Goal: Task Accomplishment & Management: Manage account settings

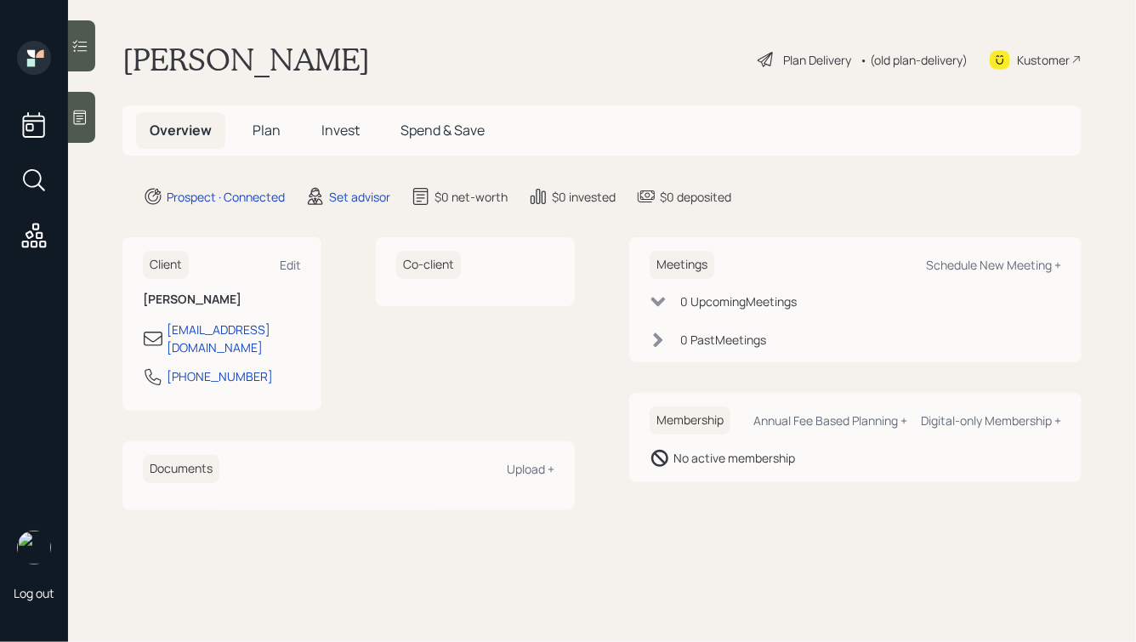
click at [83, 119] on icon at bounding box center [79, 117] width 17 height 17
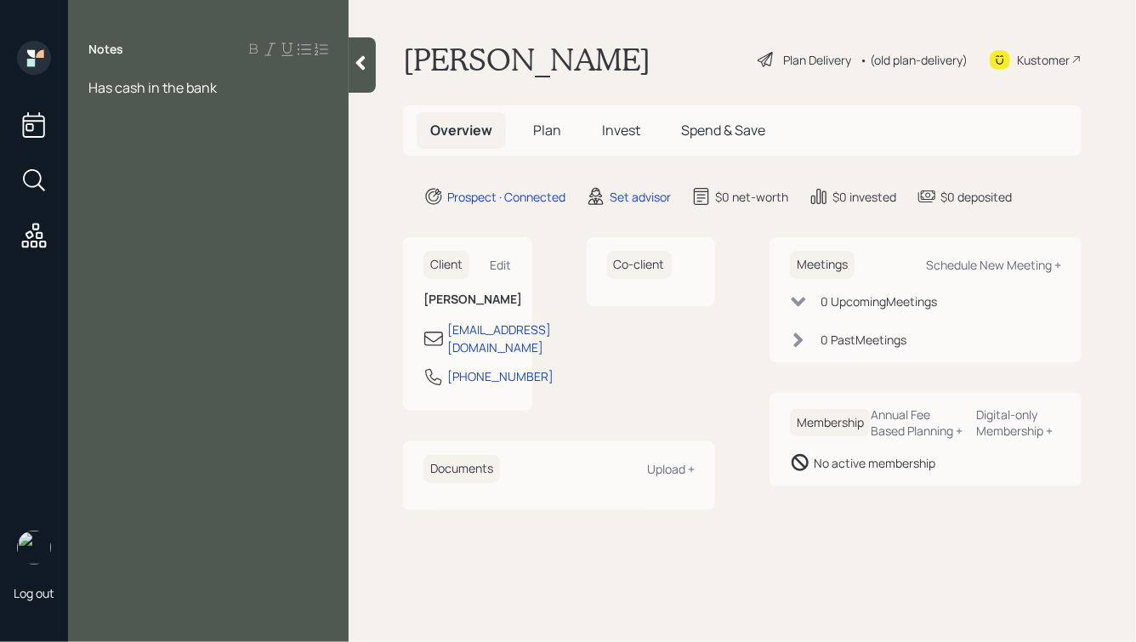
click at [91, 87] on span "Has cash in the bank" at bounding box center [152, 87] width 128 height 19
click at [286, 161] on div "Has cash in the bank" at bounding box center [208, 162] width 240 height 19
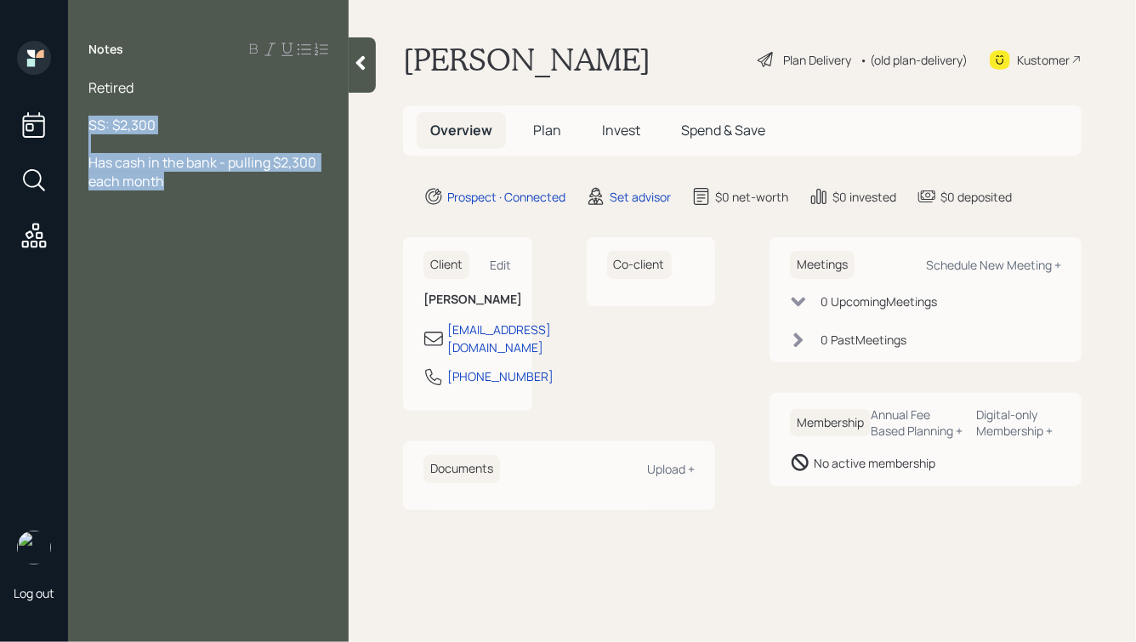
drag, startPoint x: 174, startPoint y: 181, endPoint x: 57, endPoint y: 101, distance: 142.0
click at [57, 102] on div "Log out Notes Retired SS: $2,300 Has cash in the bank - pulling $2,300 each mon…" at bounding box center [568, 321] width 1136 height 642
click at [136, 142] on div at bounding box center [208, 143] width 240 height 19
drag, startPoint x: 90, startPoint y: 87, endPoint x: 207, endPoint y: 189, distance: 154.9
click at [207, 189] on div "Retired SS: $2,300 Has cash in the bank - pulling $2,300 each month" at bounding box center [208, 134] width 240 height 112
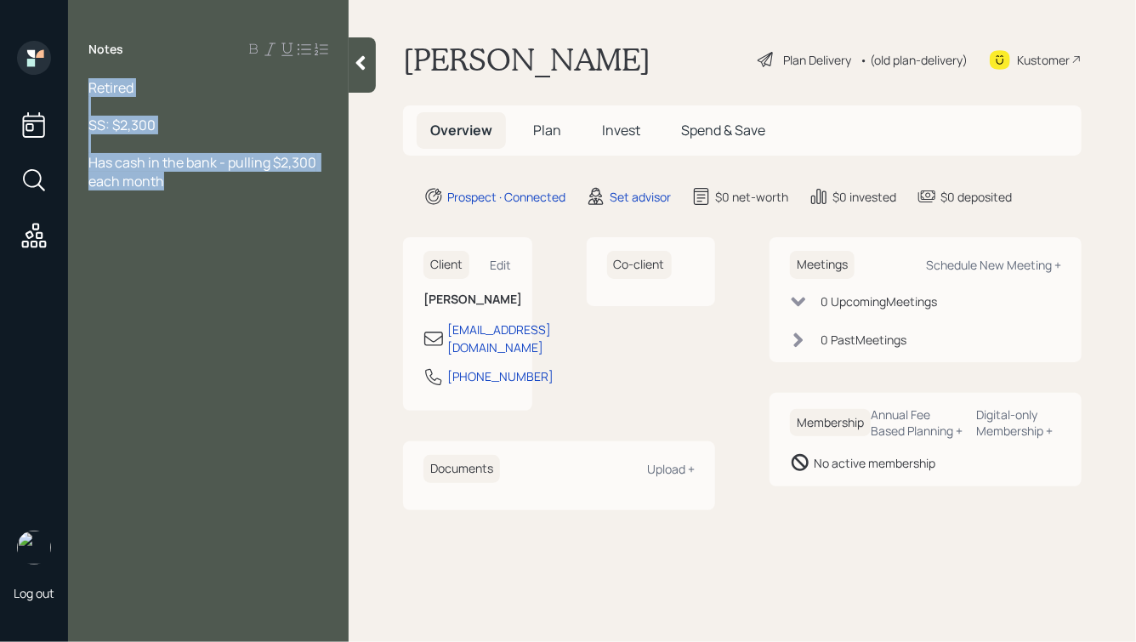
click at [207, 189] on div "Has cash in the bank - pulling $2,300 each month" at bounding box center [208, 171] width 240 height 37
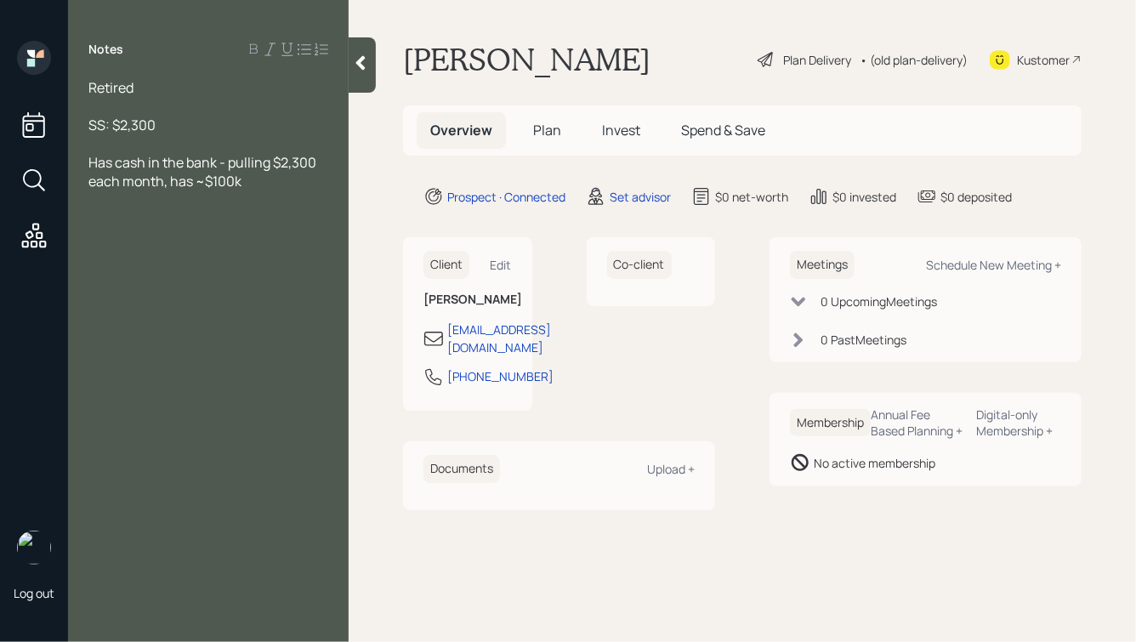
click at [281, 175] on div "Has cash in the bank - pulling $2,300 each month, has ~$100k" at bounding box center [208, 171] width 240 height 37
click at [162, 202] on span "ETH & XRP - $20k" at bounding box center [141, 199] width 106 height 19
click at [215, 201] on div "ETH & XRP: $20k" at bounding box center [208, 199] width 240 height 19
click at [197, 202] on div "ETH & XRP: $20k" at bounding box center [208, 199] width 240 height 19
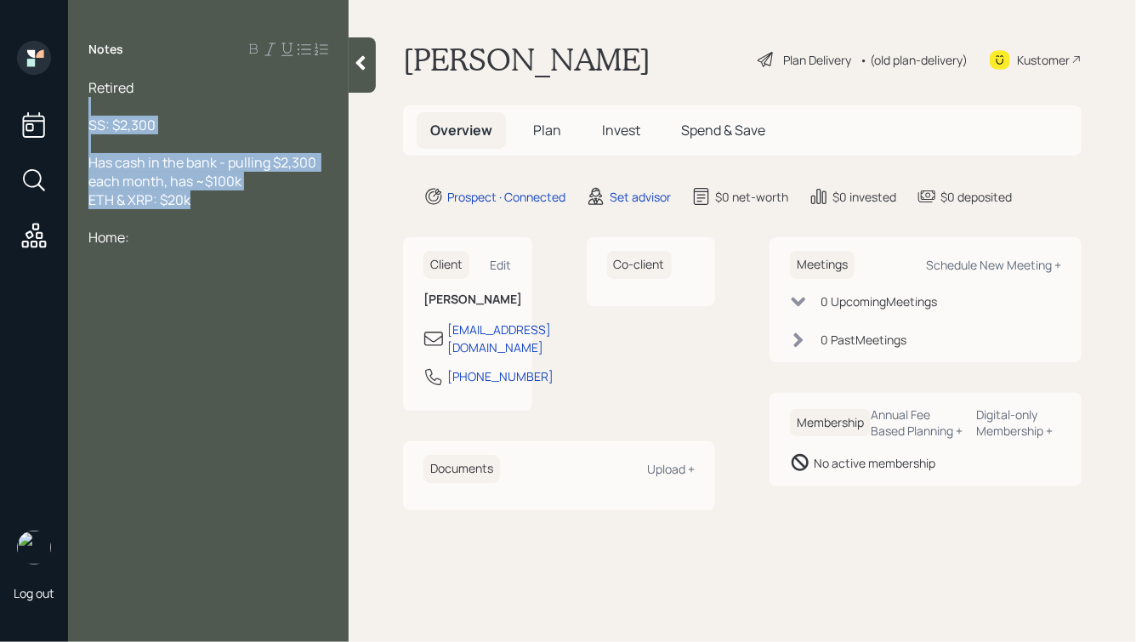
drag, startPoint x: 226, startPoint y: 199, endPoint x: 55, endPoint y: 102, distance: 196.5
click at [57, 104] on div "Log out Notes Retired SS: $2,300 Has cash in the bank - pulling $2,300 each mon…" at bounding box center [568, 321] width 1136 height 642
click at [124, 136] on div at bounding box center [208, 143] width 240 height 19
drag, startPoint x: 89, startPoint y: 88, endPoint x: 228, endPoint y: 228, distance: 197.2
click at [223, 224] on div "Retired SS: $2,300 Has cash in the bank - pulling $2,300 each month, has ~$100k…" at bounding box center [208, 162] width 240 height 168
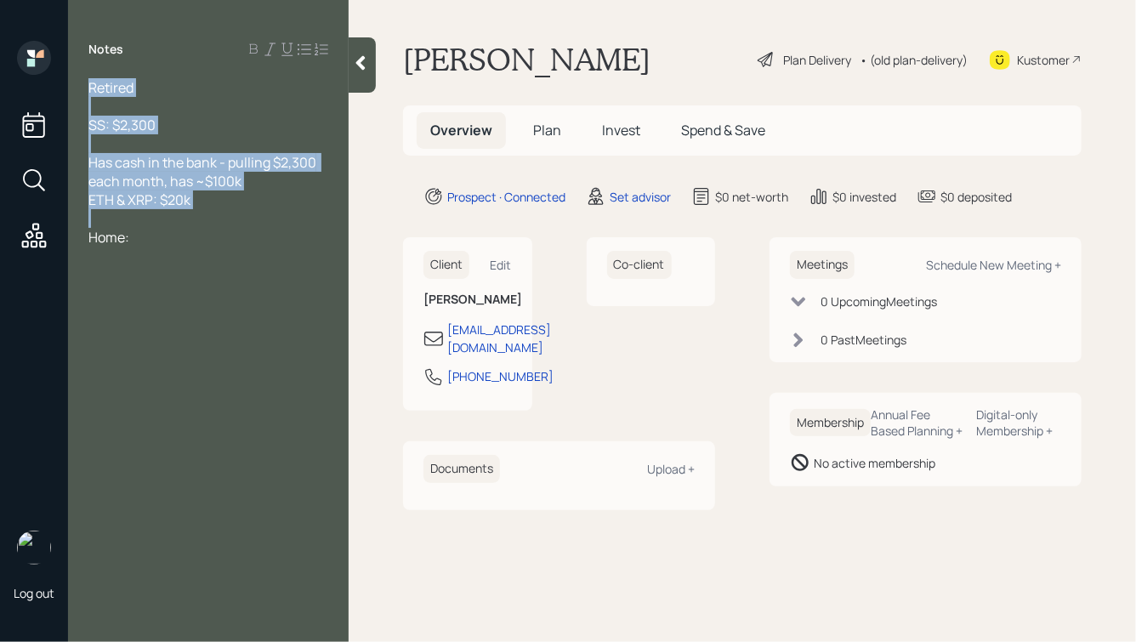
click at [229, 228] on div at bounding box center [208, 218] width 240 height 19
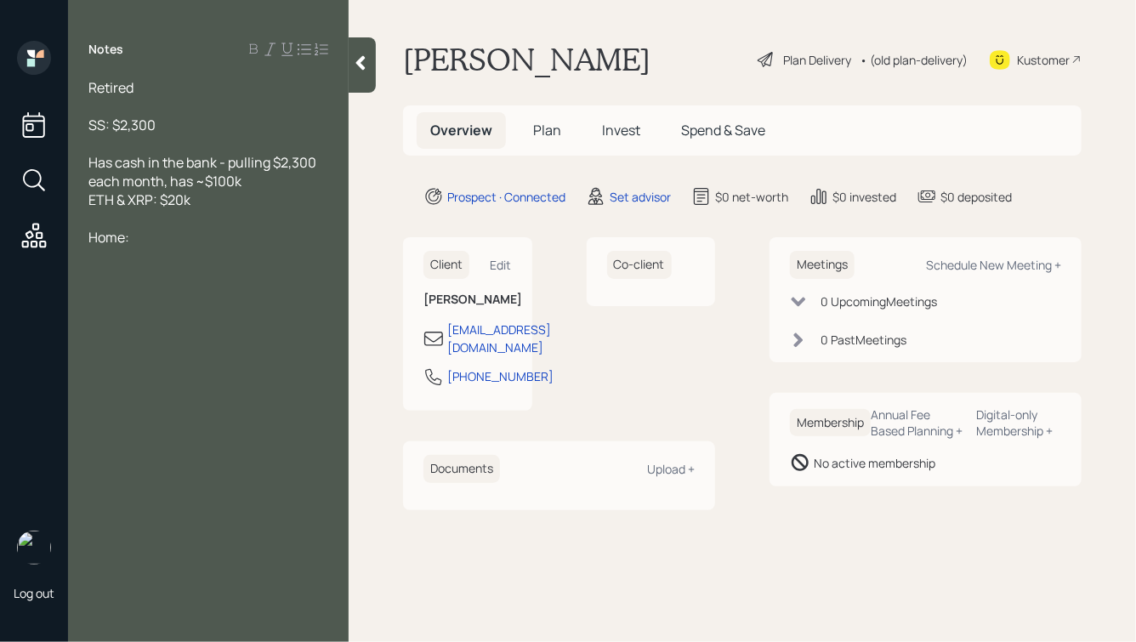
drag, startPoint x: 193, startPoint y: 252, endPoint x: 85, endPoint y: 97, distance: 188.7
click at [87, 99] on div "Notes Retired SS: $2,300 Has cash in the bank - pulling $2,300 each month, has …" at bounding box center [208, 331] width 281 height 581
drag, startPoint x: 155, startPoint y: 244, endPoint x: 81, endPoint y: 98, distance: 163.9
click at [81, 98] on div "Retired SS: $2,300 Has cash in the bank - pulling $2,300 each month, has ~$100k…" at bounding box center [208, 162] width 281 height 168
click at [124, 133] on span "SS: $2,300" at bounding box center [121, 125] width 67 height 19
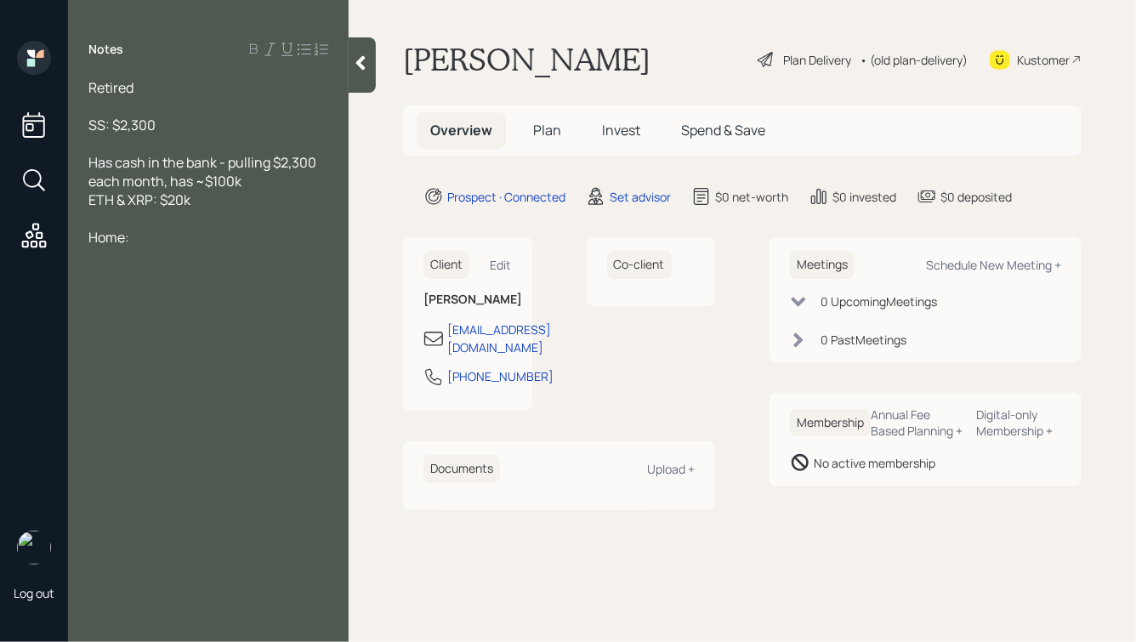
click at [151, 95] on div "Retired" at bounding box center [208, 87] width 240 height 19
click at [153, 202] on span "ETH & XRP: $20k" at bounding box center [139, 199] width 102 height 19
click at [157, 247] on div "Home:" at bounding box center [208, 237] width 240 height 19
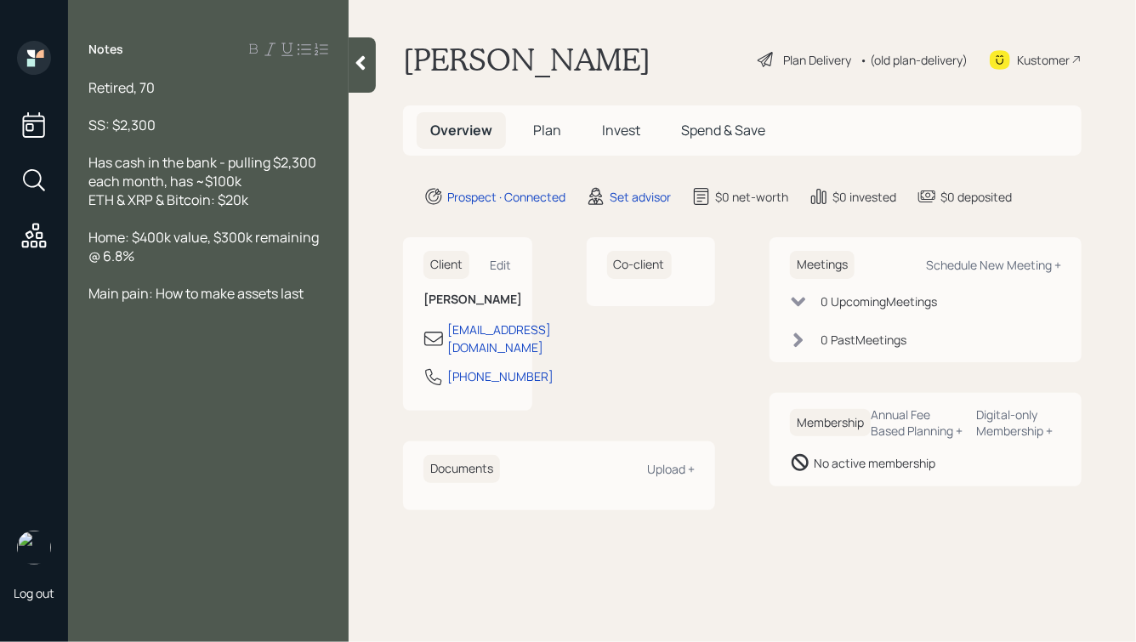
click at [196, 122] on div "SS: $2,300" at bounding box center [208, 125] width 240 height 19
click at [359, 74] on div at bounding box center [362, 64] width 27 height 55
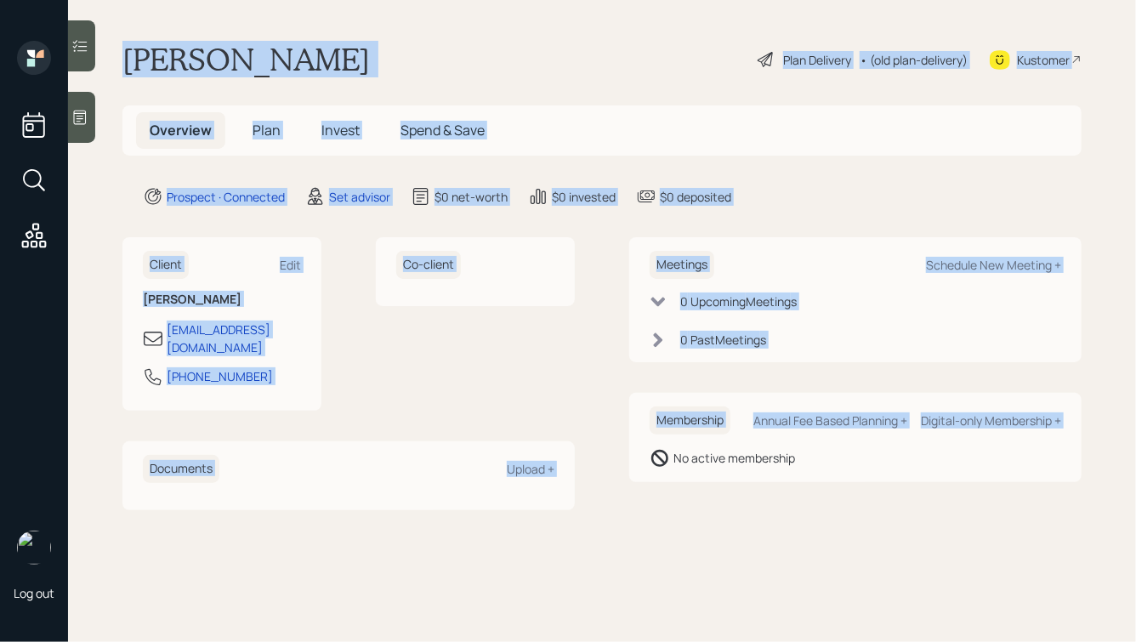
drag, startPoint x: 125, startPoint y: 57, endPoint x: 653, endPoint y: 464, distance: 666.9
click at [653, 464] on main "Paul Sojai Plan Delivery • (old plan-delivery) Kustomer Overview Plan Invest Sp…" at bounding box center [602, 321] width 1068 height 642
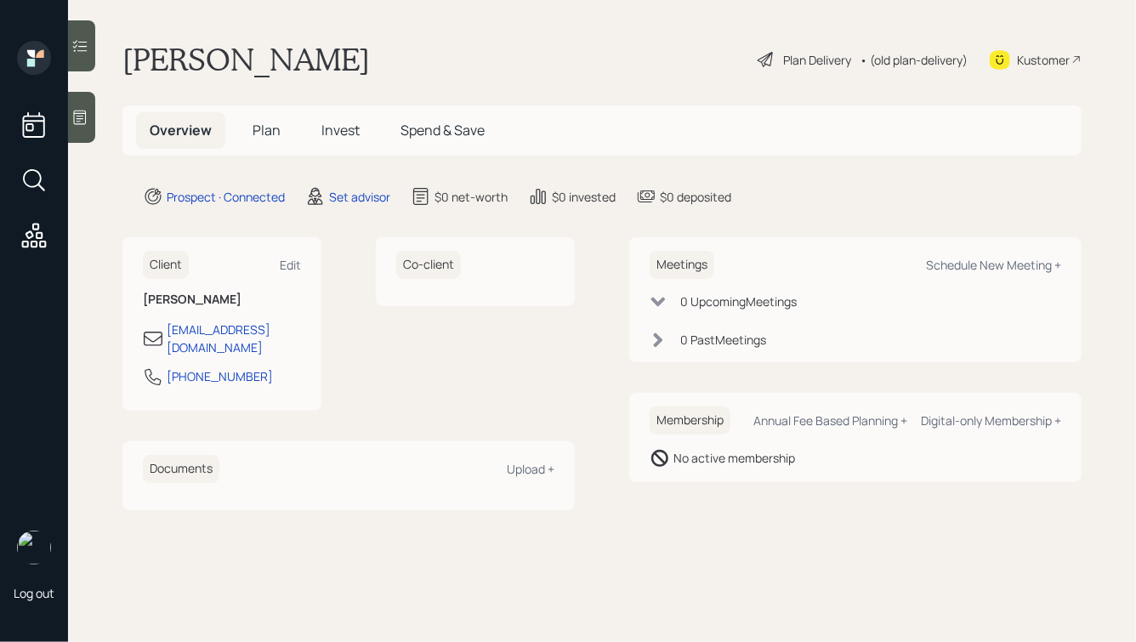
click at [726, 481] on div "Membership Annual Fee Based Planning + Digital-only Membership + No active memb…" at bounding box center [855, 437] width 452 height 89
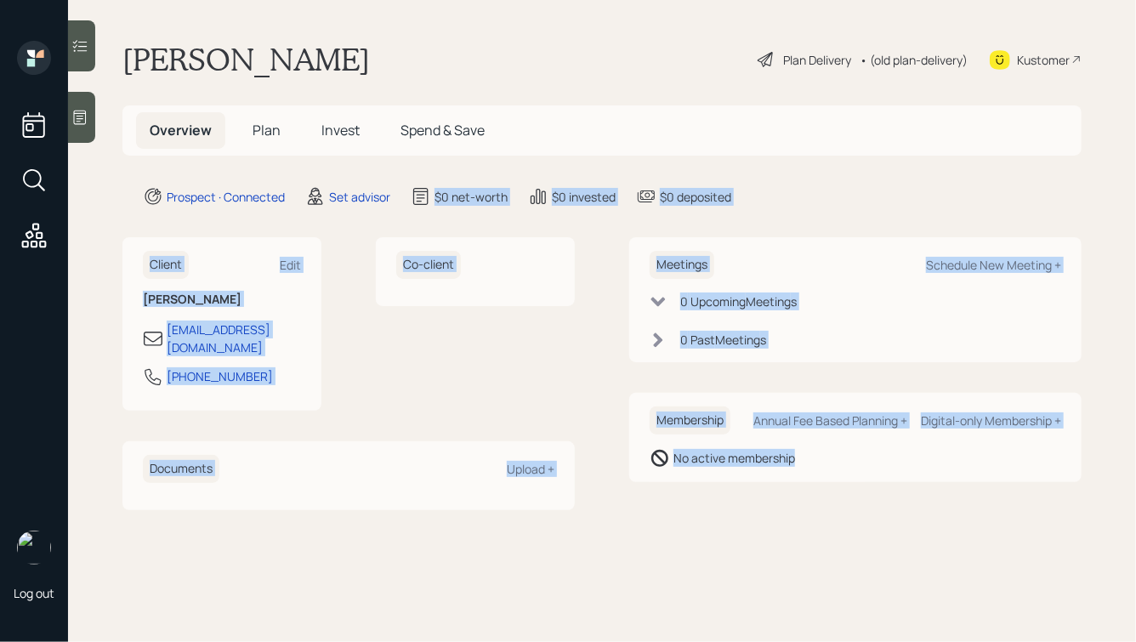
drag, startPoint x: 883, startPoint y: 498, endPoint x: 429, endPoint y: 91, distance: 610.0
click at [431, 95] on main "Paul Sojai Plan Delivery • (old plan-delivery) Kustomer Overview Plan Invest Sp…" at bounding box center [602, 321] width 1068 height 642
click at [429, 91] on main "Paul Sojai Plan Delivery • (old plan-delivery) Kustomer Overview Plan Invest Sp…" at bounding box center [602, 321] width 1068 height 642
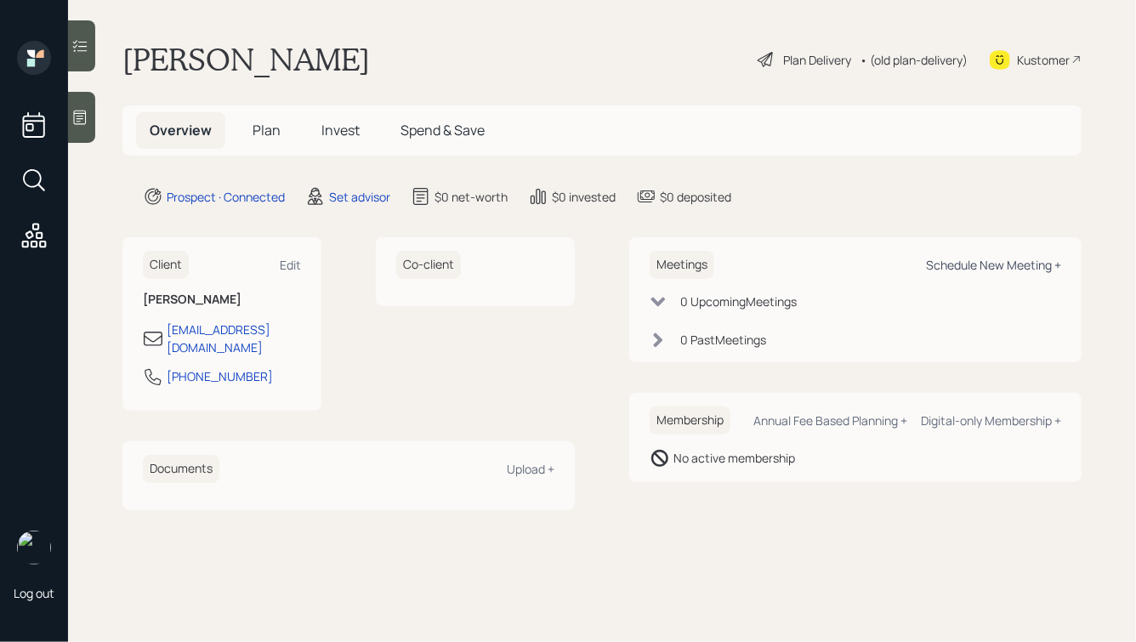
click at [953, 269] on div "Schedule New Meeting +" at bounding box center [993, 265] width 135 height 16
select select "round-robin"
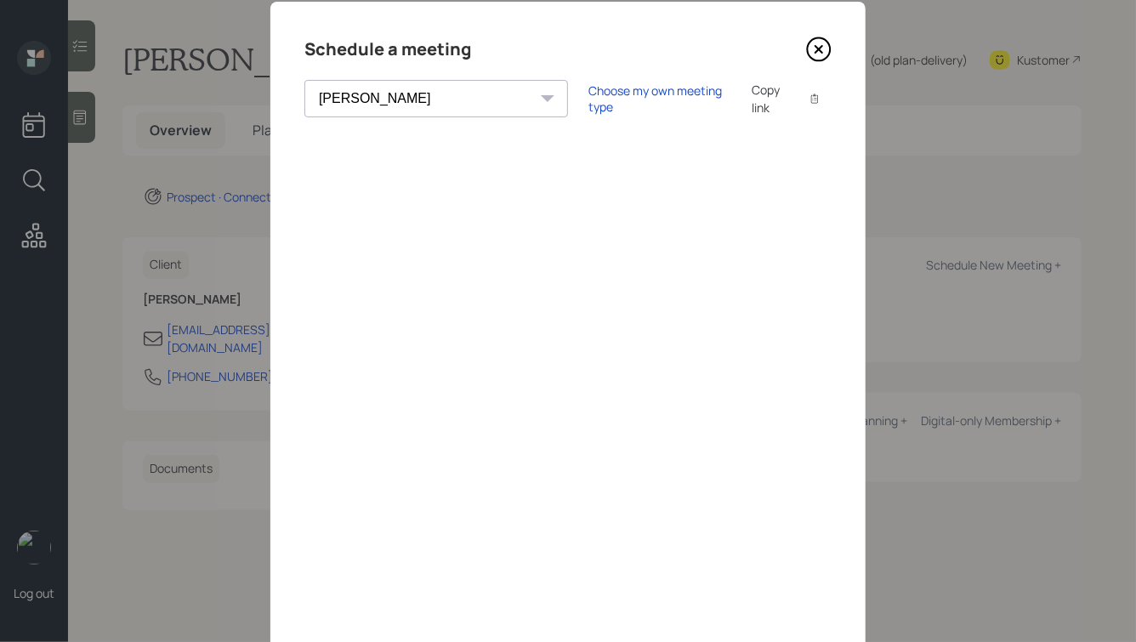
scroll to position [46, 0]
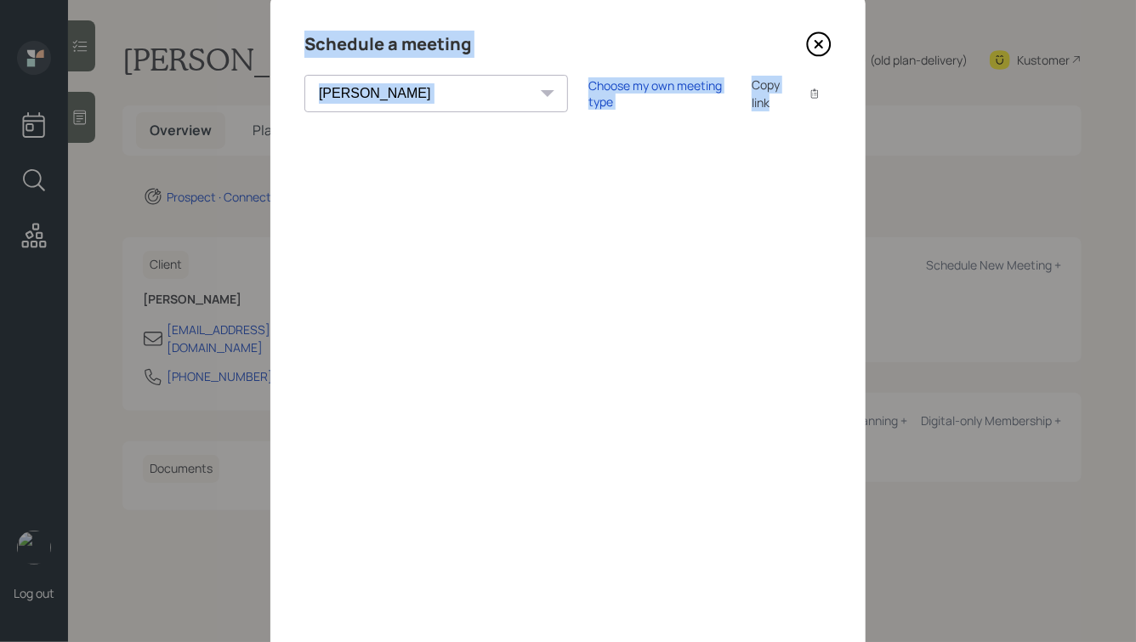
drag, startPoint x: 302, startPoint y: 34, endPoint x: 490, endPoint y: 150, distance: 220.7
click at [388, 151] on div "Schedule a meeting Theresa Spinello Matthew Burke Aleksandra Szegda Eitan Bar-D…" at bounding box center [567, 337] width 595 height 680
click at [474, 48] on div "Schedule a meeting" at bounding box center [567, 44] width 527 height 27
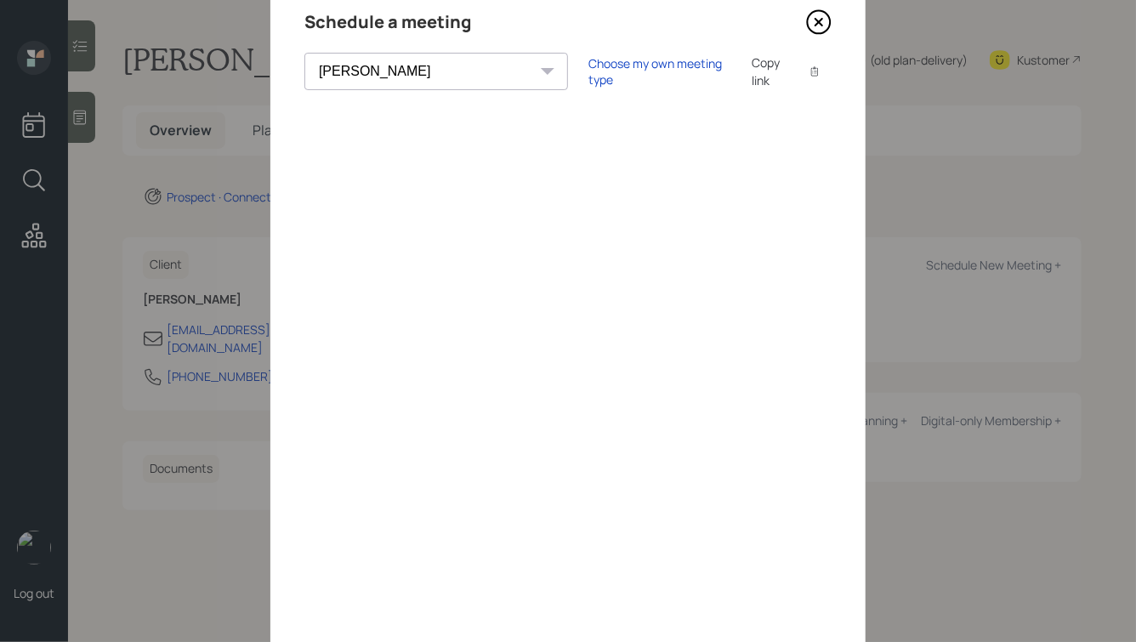
scroll to position [0, 0]
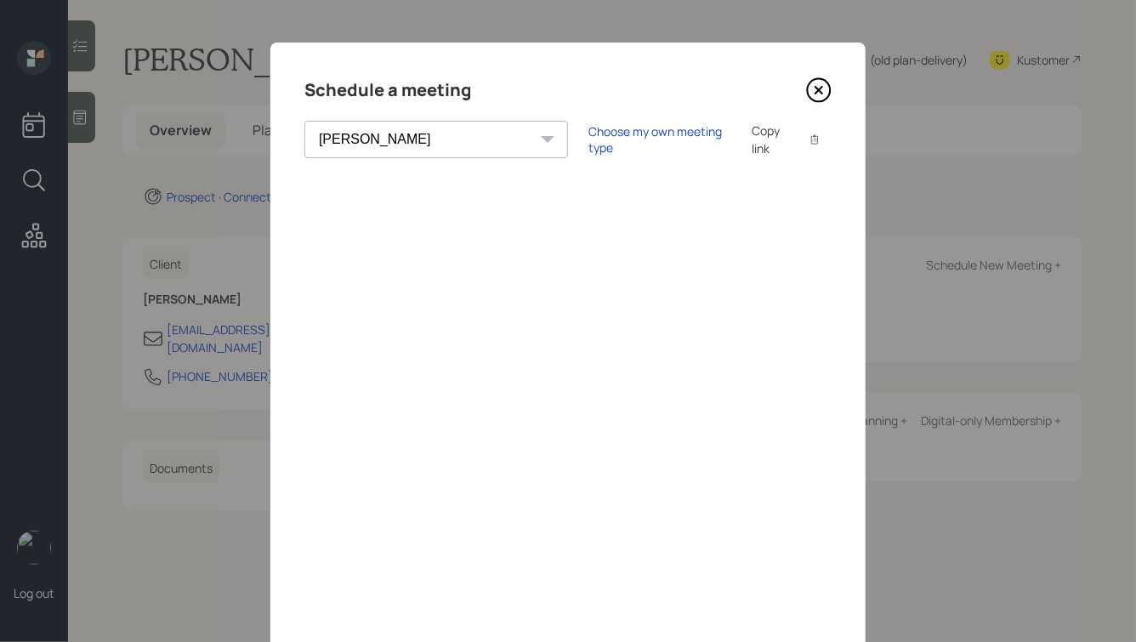
click at [821, 88] on icon at bounding box center [819, 90] width 26 height 26
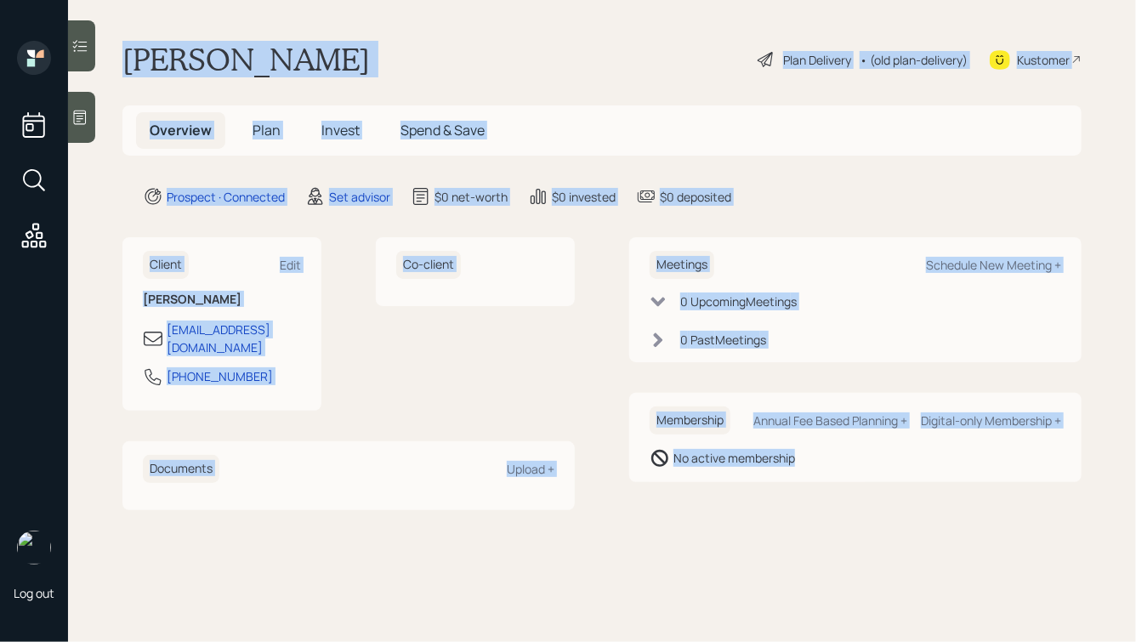
drag, startPoint x: 119, startPoint y: 49, endPoint x: 811, endPoint y: 475, distance: 812.8
click at [811, 475] on main "Paul Sojai Plan Delivery • (old plan-delivery) Kustomer Overview Plan Invest Sp…" at bounding box center [602, 321] width 1068 height 642
click at [811, 475] on div "Membership Annual Fee Based Planning + Digital-only Membership + No active memb…" at bounding box center [855, 437] width 452 height 89
drag, startPoint x: 851, startPoint y: 480, endPoint x: 330, endPoint y: 29, distance: 689.1
click at [331, 29] on main "Paul Sojai Plan Delivery • (old plan-delivery) Kustomer Overview Plan Invest Sp…" at bounding box center [602, 321] width 1068 height 642
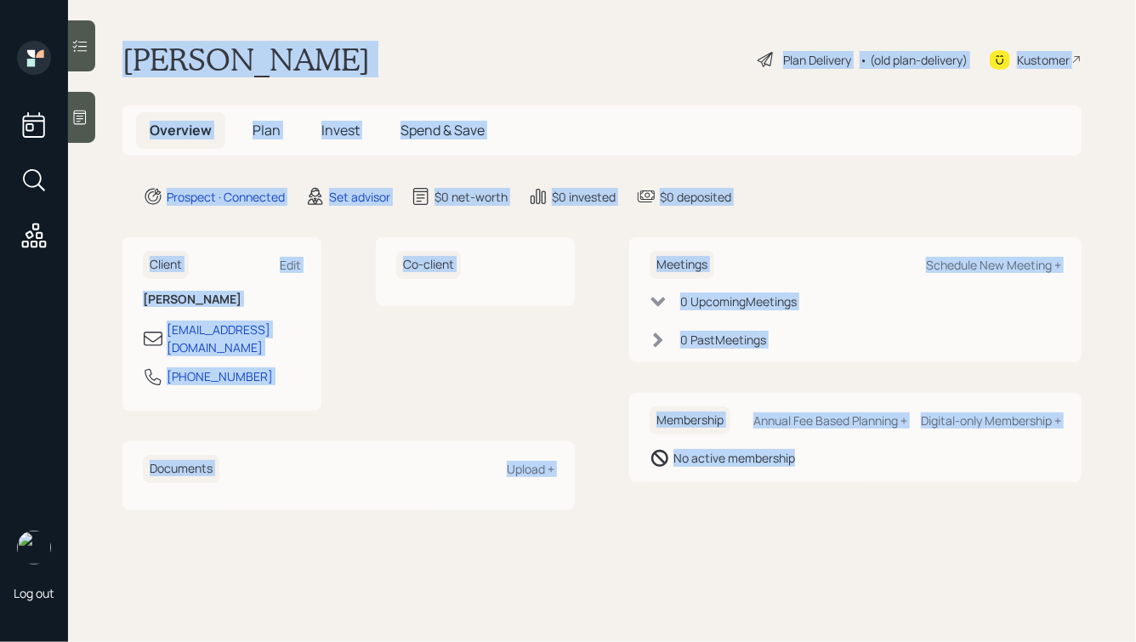
click at [344, 73] on div "Paul Sojai Plan Delivery • (old plan-delivery) Kustomer" at bounding box center [601, 59] width 959 height 37
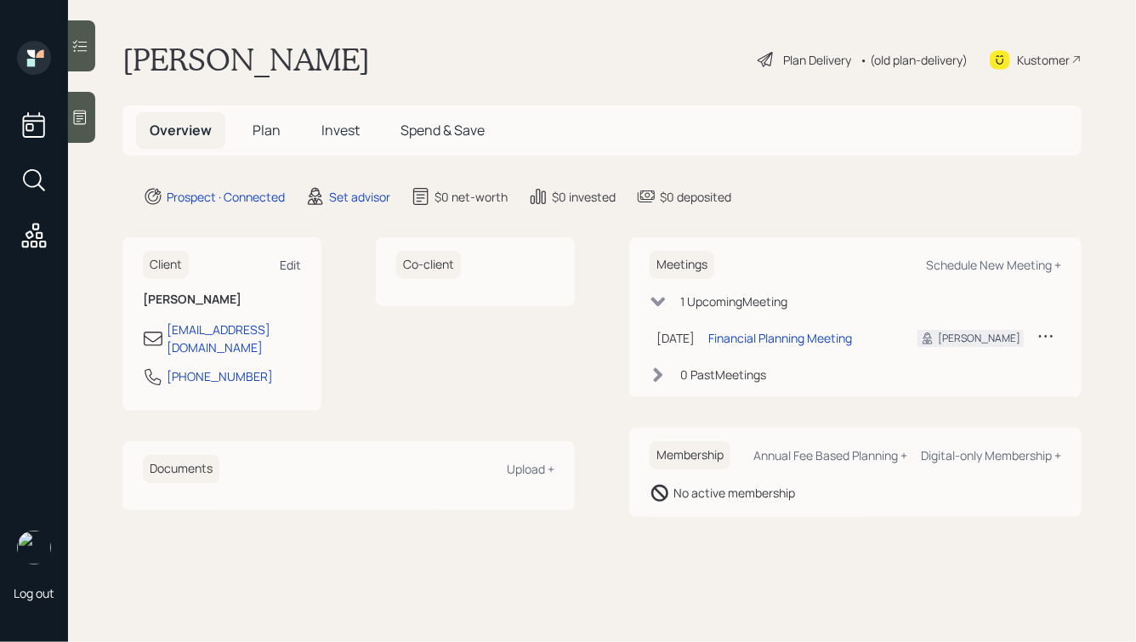
click at [293, 262] on div "Edit" at bounding box center [290, 265] width 21 height 16
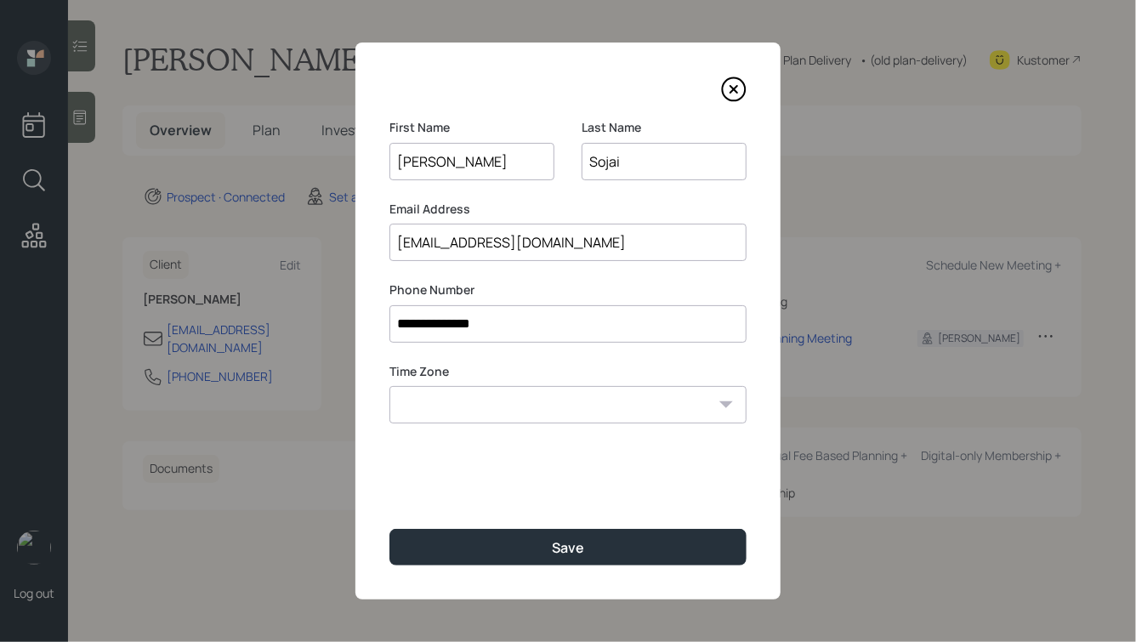
click at [520, 403] on select "Eastern Standard Time Central Standard Time Mountain Standard Time Pacific Stan…" at bounding box center [567, 404] width 357 height 37
select select "America/[GEOGRAPHIC_DATA]"
click at [389, 386] on select "Eastern Standard Time Central Standard Time Mountain Standard Time Pacific Stan…" at bounding box center [567, 404] width 357 height 37
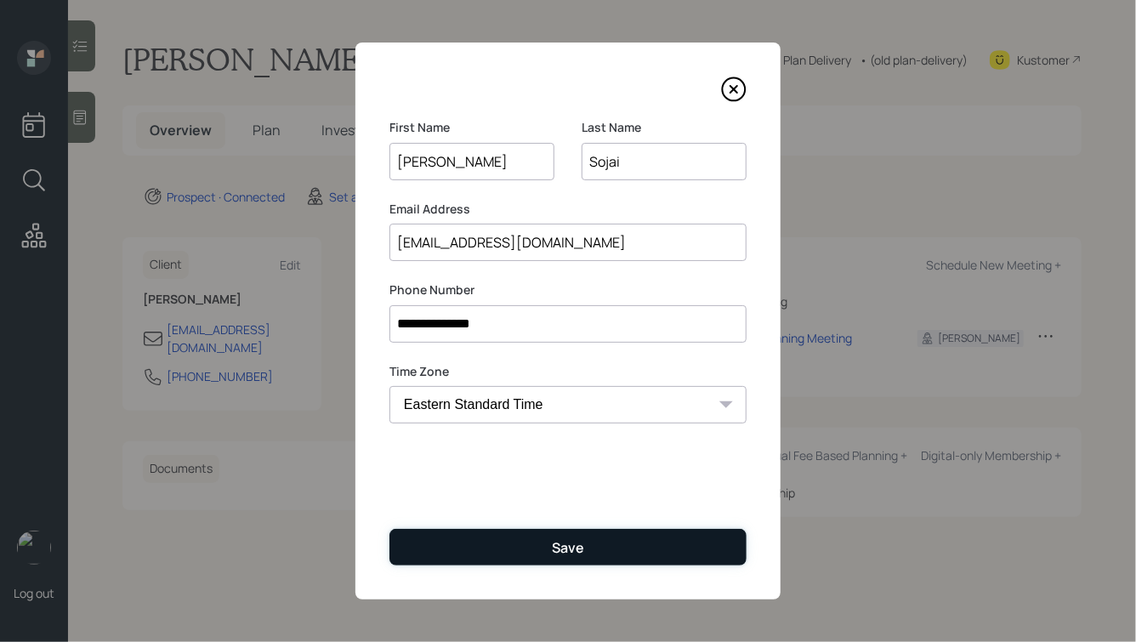
click at [555, 541] on div "Save" at bounding box center [568, 547] width 32 height 19
